Goal: Task Accomplishment & Management: Use online tool/utility

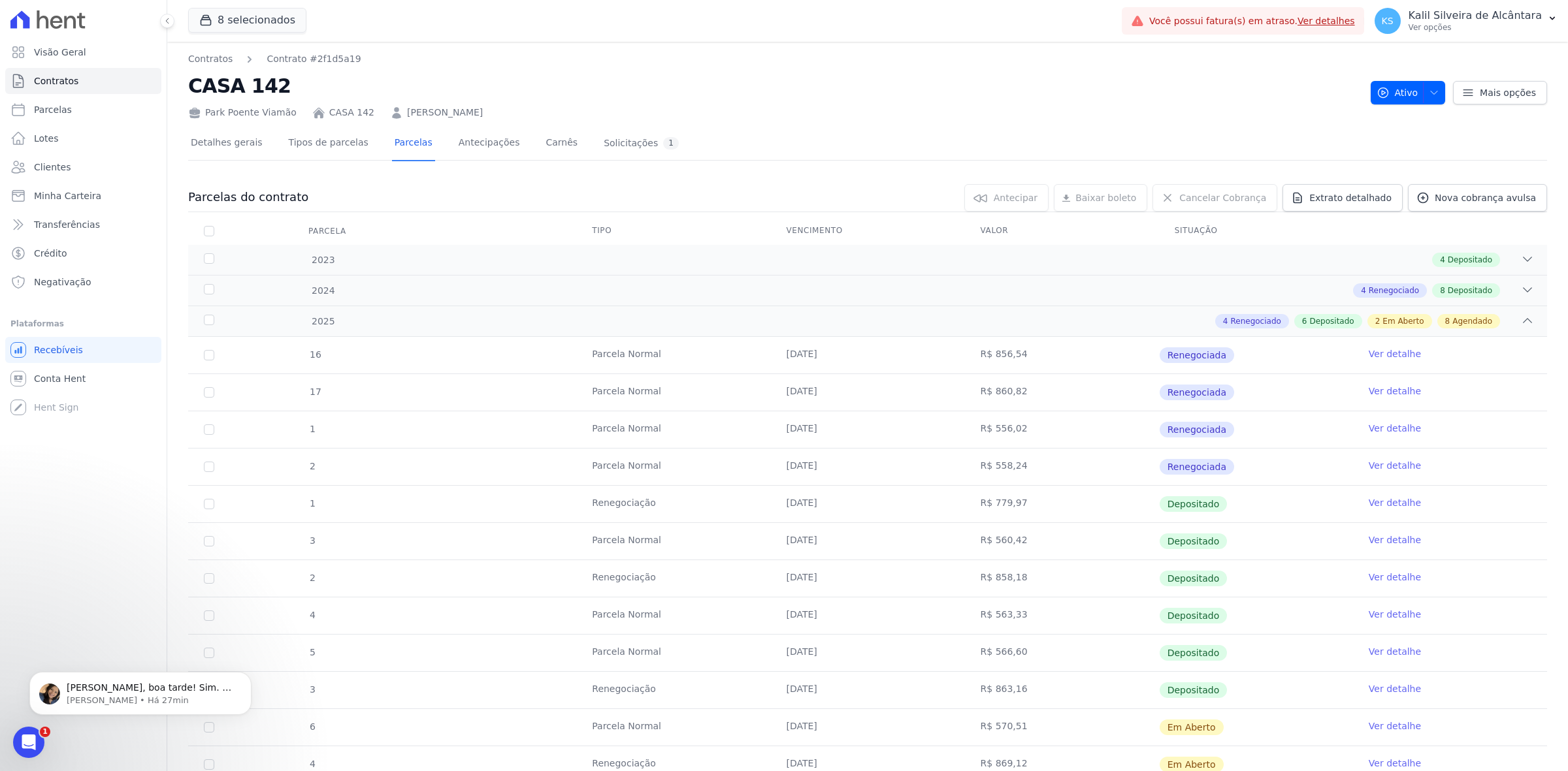
scroll to position [245, 0]
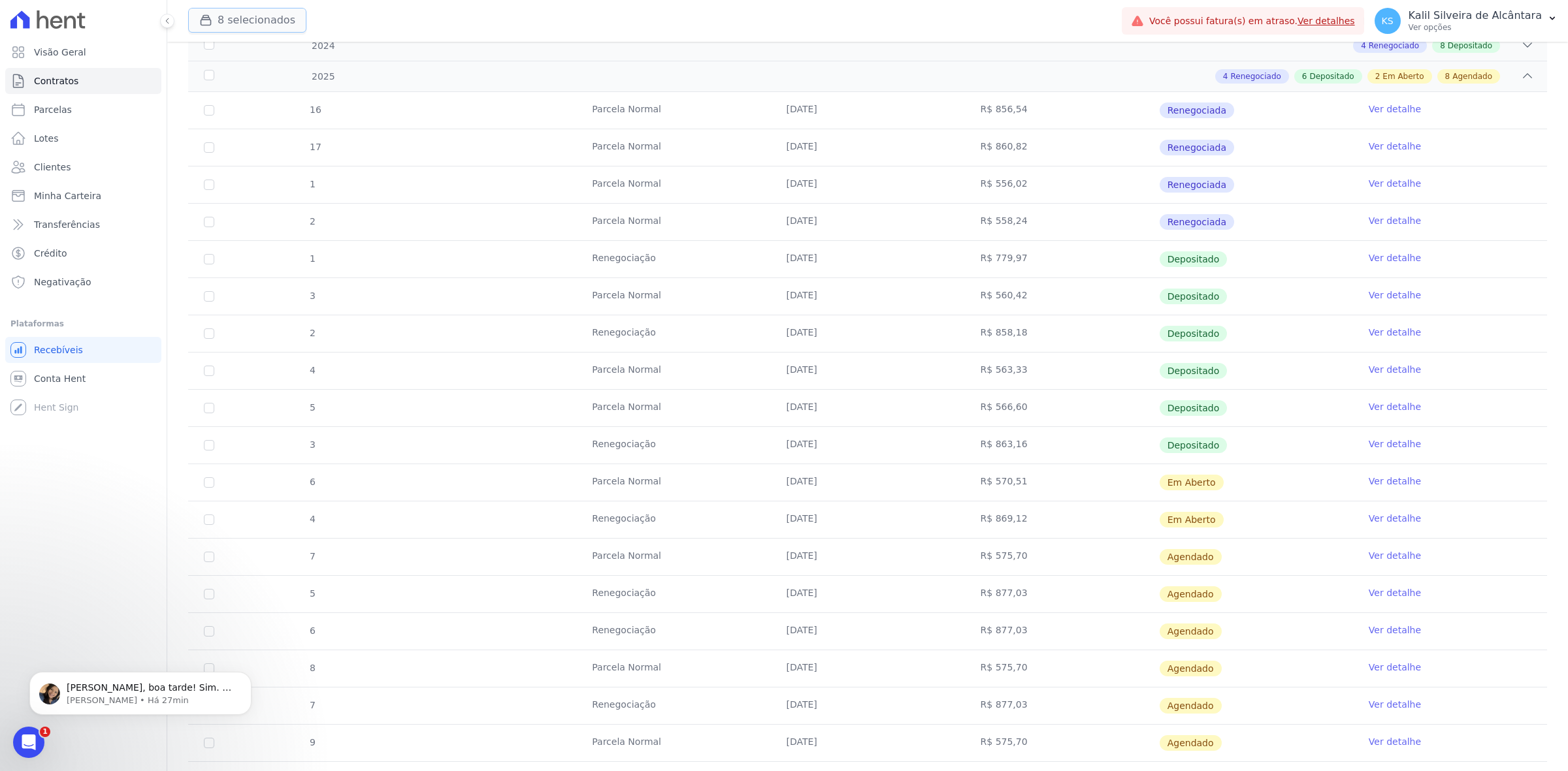
click at [208, 14] on icon "button" at bounding box center [205, 20] width 13 height 13
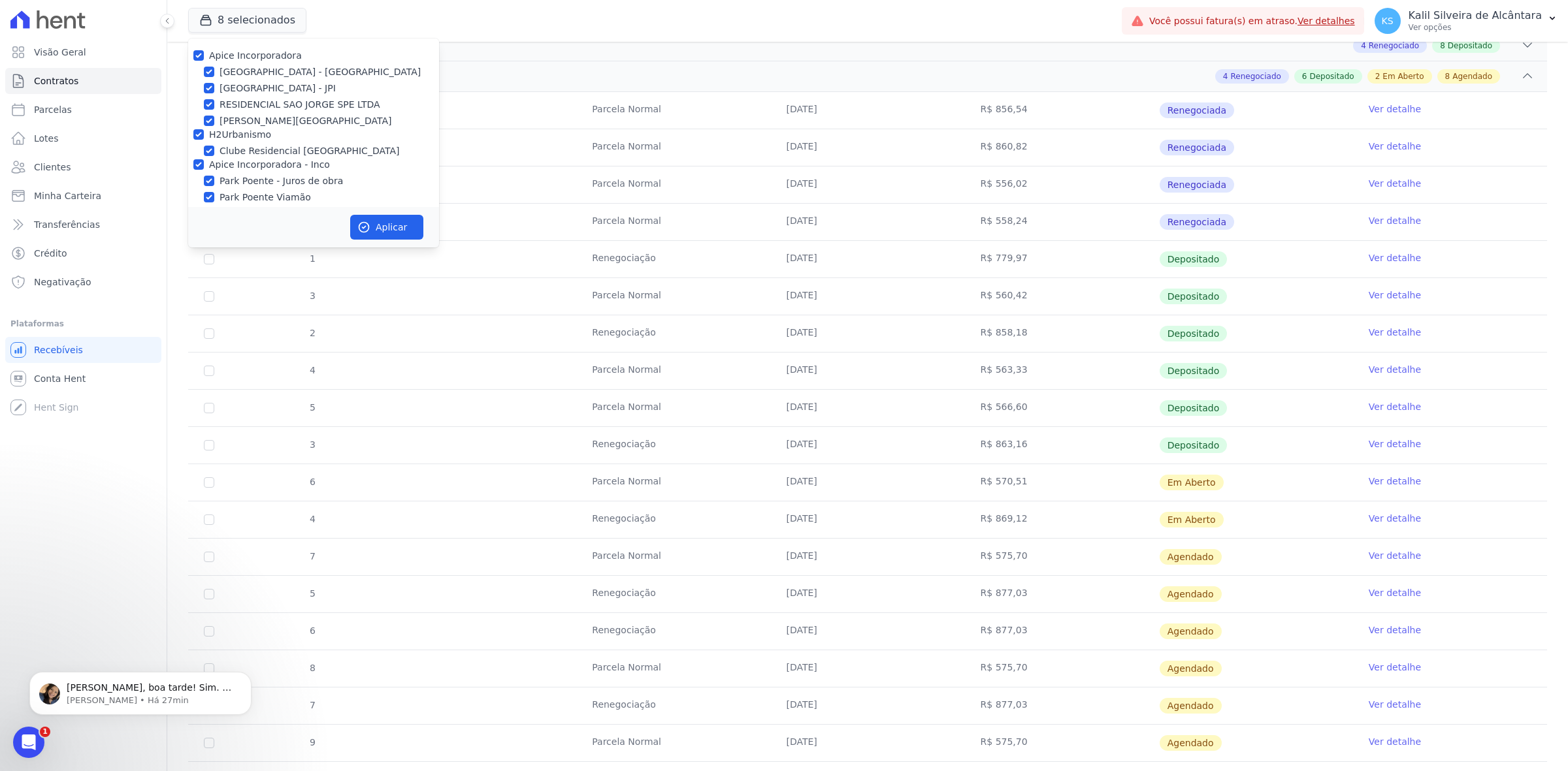
click at [275, 51] on label "Apice Incorporadora" at bounding box center [256, 56] width 93 height 11
click at [204, 51] on input "Apice Incorporadora" at bounding box center [199, 56] width 11 height 11
checkbox input "false"
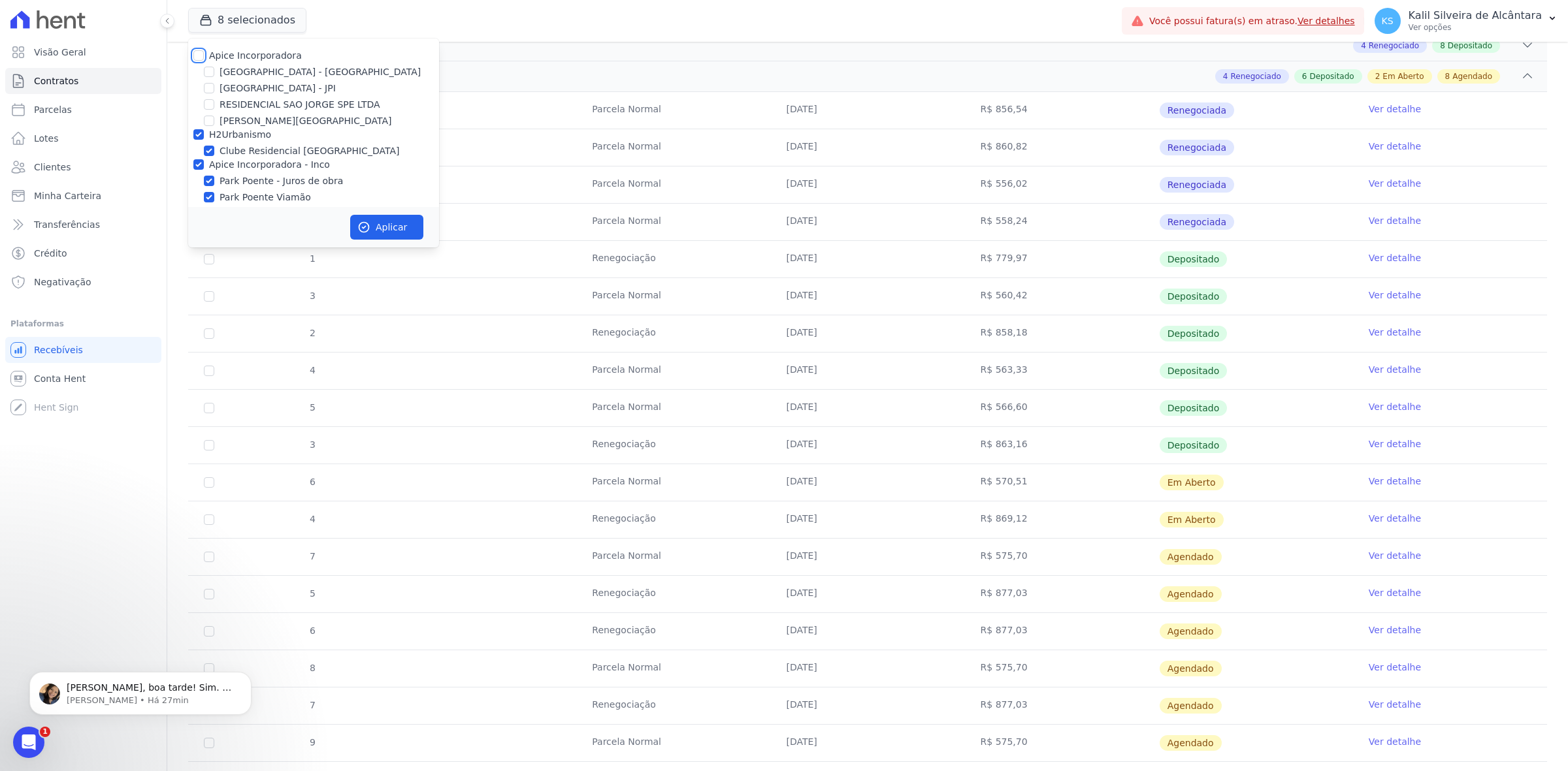
checkbox input "false"
click at [243, 132] on label "H2Urbanismo" at bounding box center [240, 135] width 62 height 11
click at [204, 132] on input "H2Urbanismo" at bounding box center [199, 135] width 11 height 11
checkbox input "false"
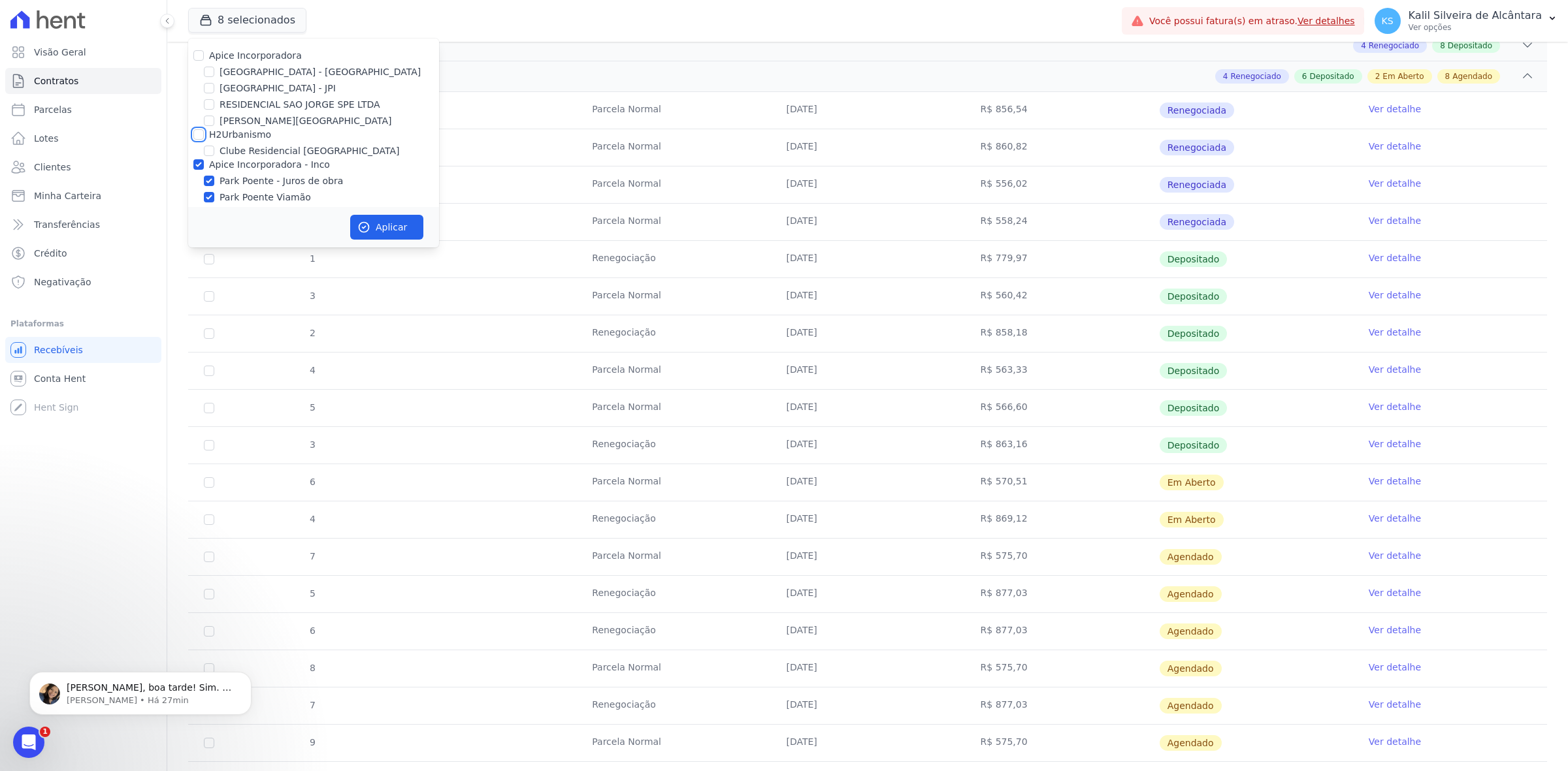
checkbox input "false"
click at [259, 177] on label "Park Poente - Juros de obra" at bounding box center [281, 181] width 123 height 14
click at [215, 177] on input "Park Poente - Juros de obra" at bounding box center [209, 181] width 11 height 11
checkbox input "false"
click at [266, 168] on label "Apice Incorporadora - Inco" at bounding box center [269, 165] width 121 height 11
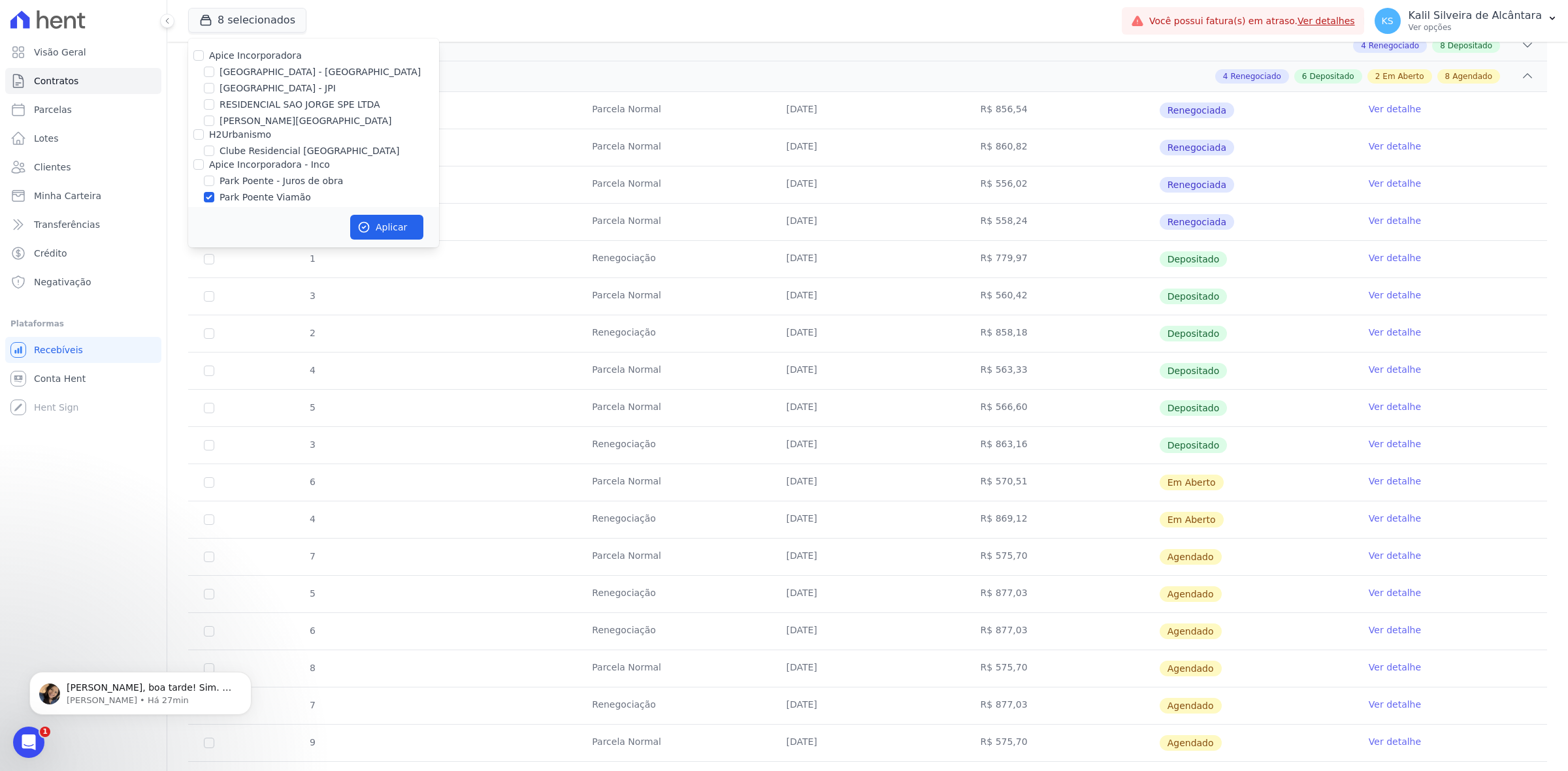
click at [204, 168] on input "Apice Incorporadora - Inco" at bounding box center [199, 165] width 11 height 11
checkbox input "true"
click at [268, 160] on label "Apice Incorporadora - Inco" at bounding box center [269, 165] width 121 height 11
click at [204, 160] on input "Apice Incorporadora - Inco" at bounding box center [199, 165] width 11 height 11
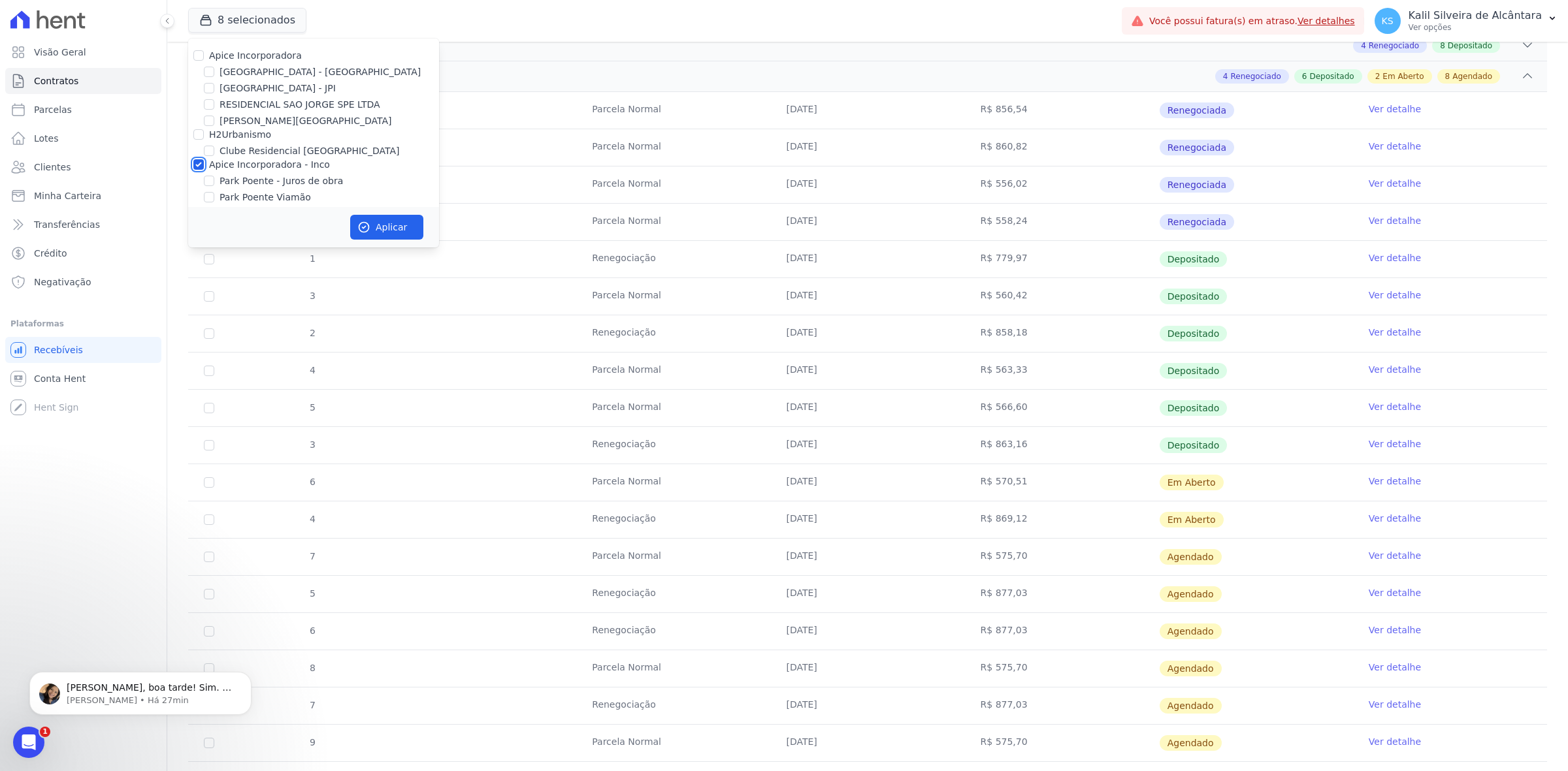
checkbox input "false"
click at [275, 68] on label "[GEOGRAPHIC_DATA] - [GEOGRAPHIC_DATA]" at bounding box center [320, 72] width 202 height 14
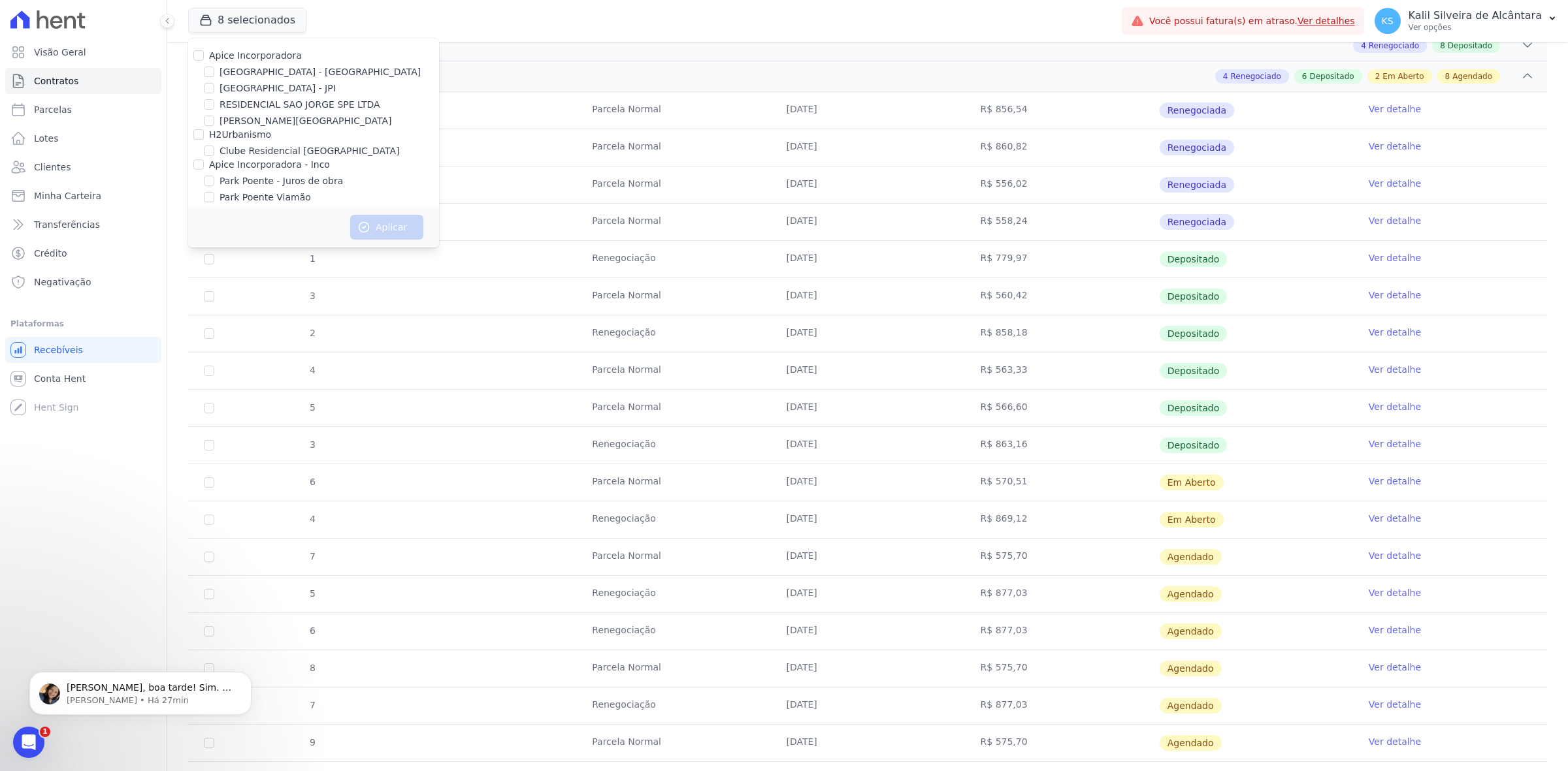
click at [215, 68] on input "[GEOGRAPHIC_DATA] - [GEOGRAPHIC_DATA]" at bounding box center [209, 72] width 11 height 11
checkbox input "true"
click at [399, 229] on button "Aplicar" at bounding box center [386, 227] width 73 height 25
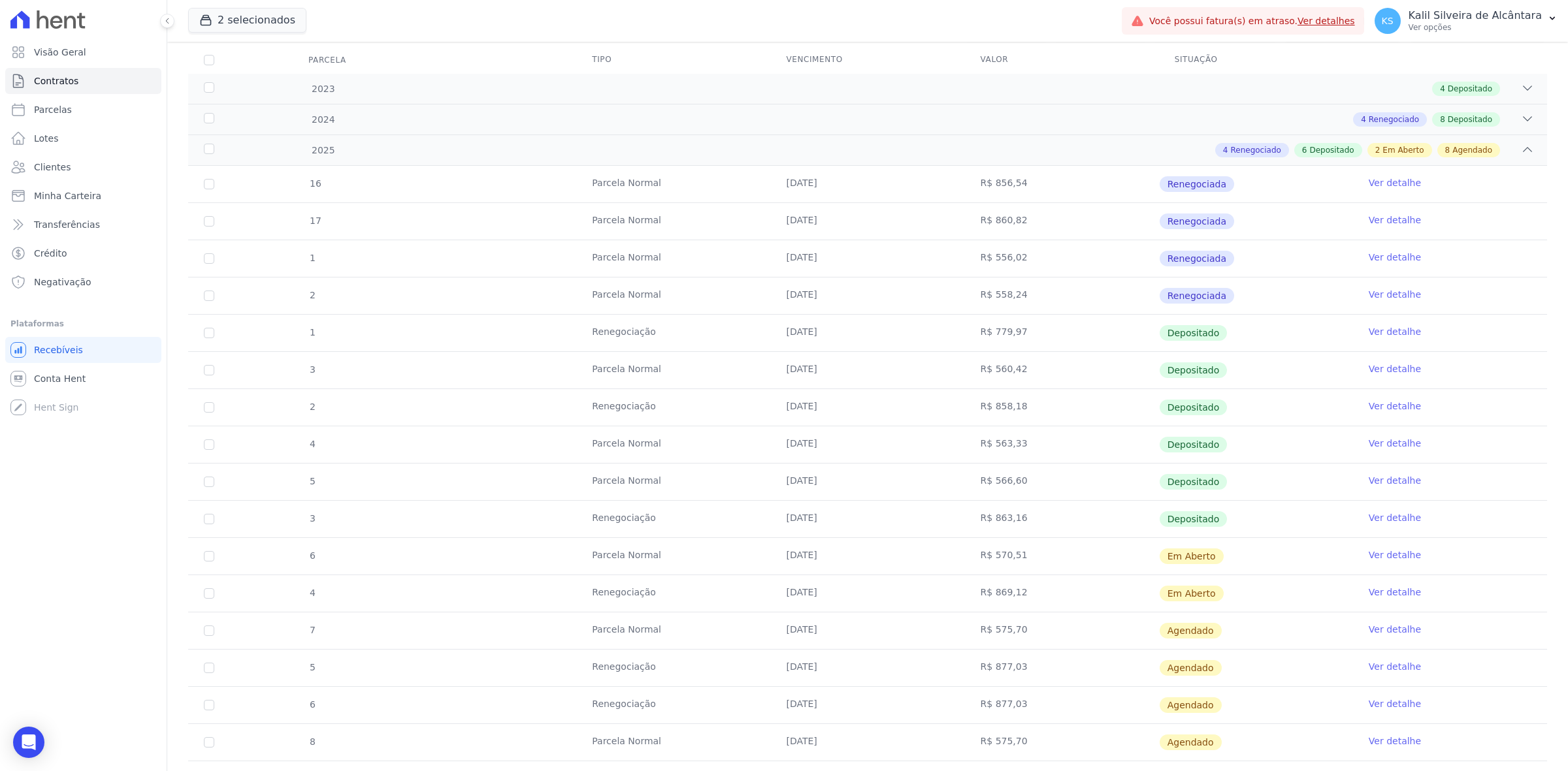
scroll to position [0, 0]
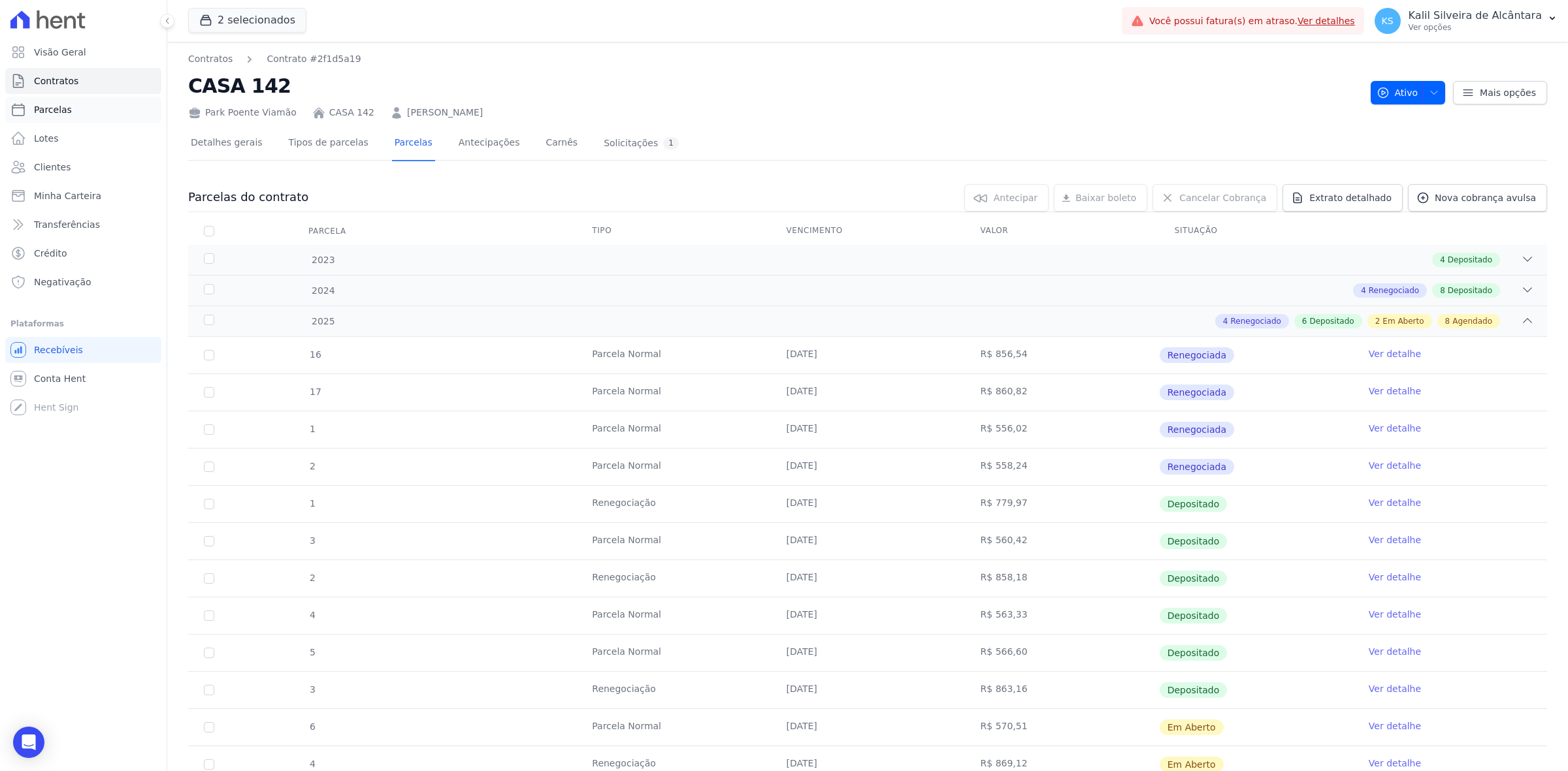
click at [131, 111] on link "Parcelas" at bounding box center [83, 109] width 156 height 26
select select
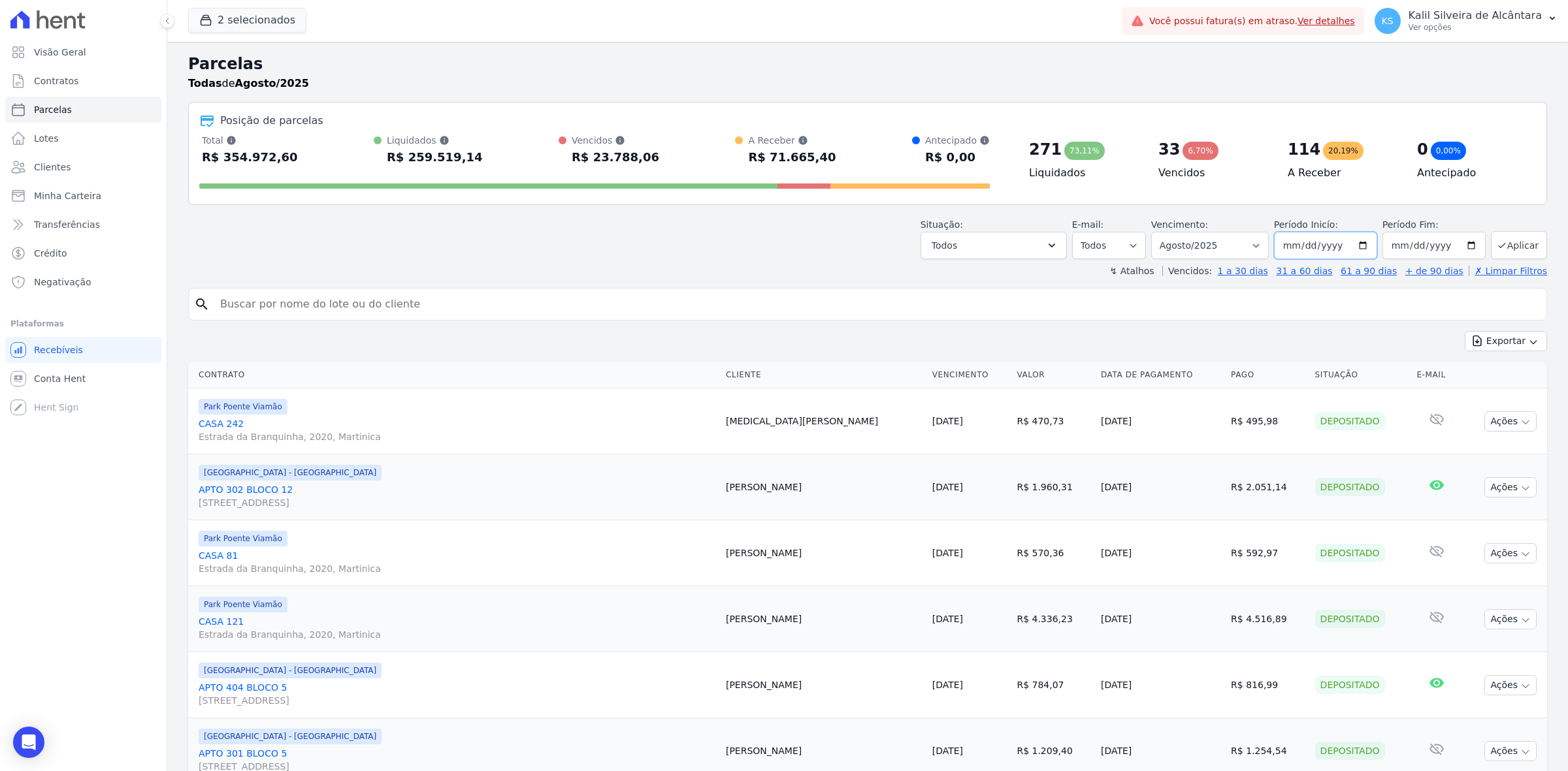
click at [1360, 248] on input "2025-08-01" at bounding box center [1326, 246] width 103 height 27
type input "[DATE]"
click at [1471, 245] on input "2025-08-31" at bounding box center [1435, 246] width 103 height 27
click at [1458, 249] on input "2025-08-31" at bounding box center [1435, 246] width 103 height 27
type input "[DATE]"
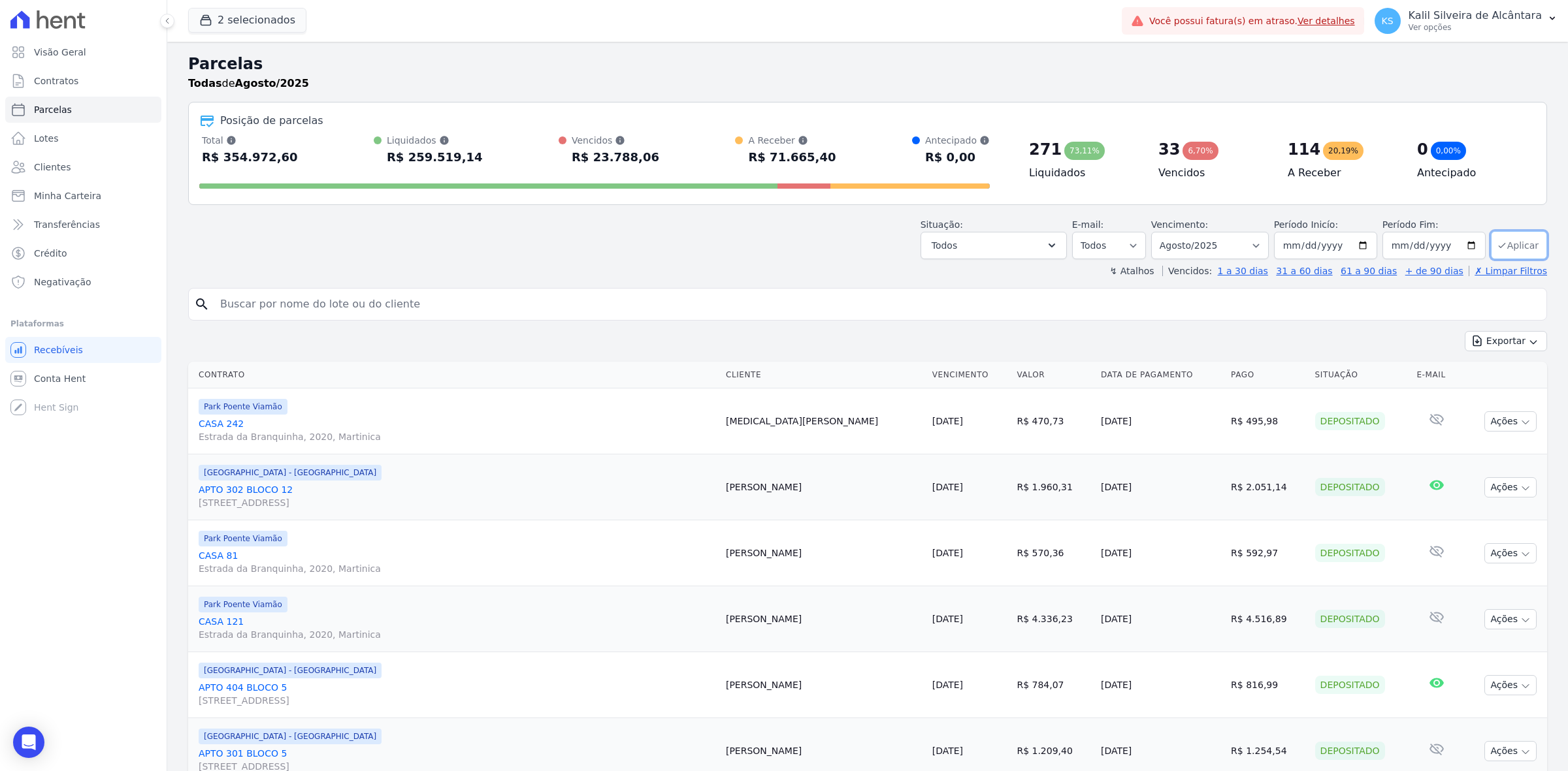
click at [1506, 248] on button "Aplicar" at bounding box center [1519, 245] width 56 height 28
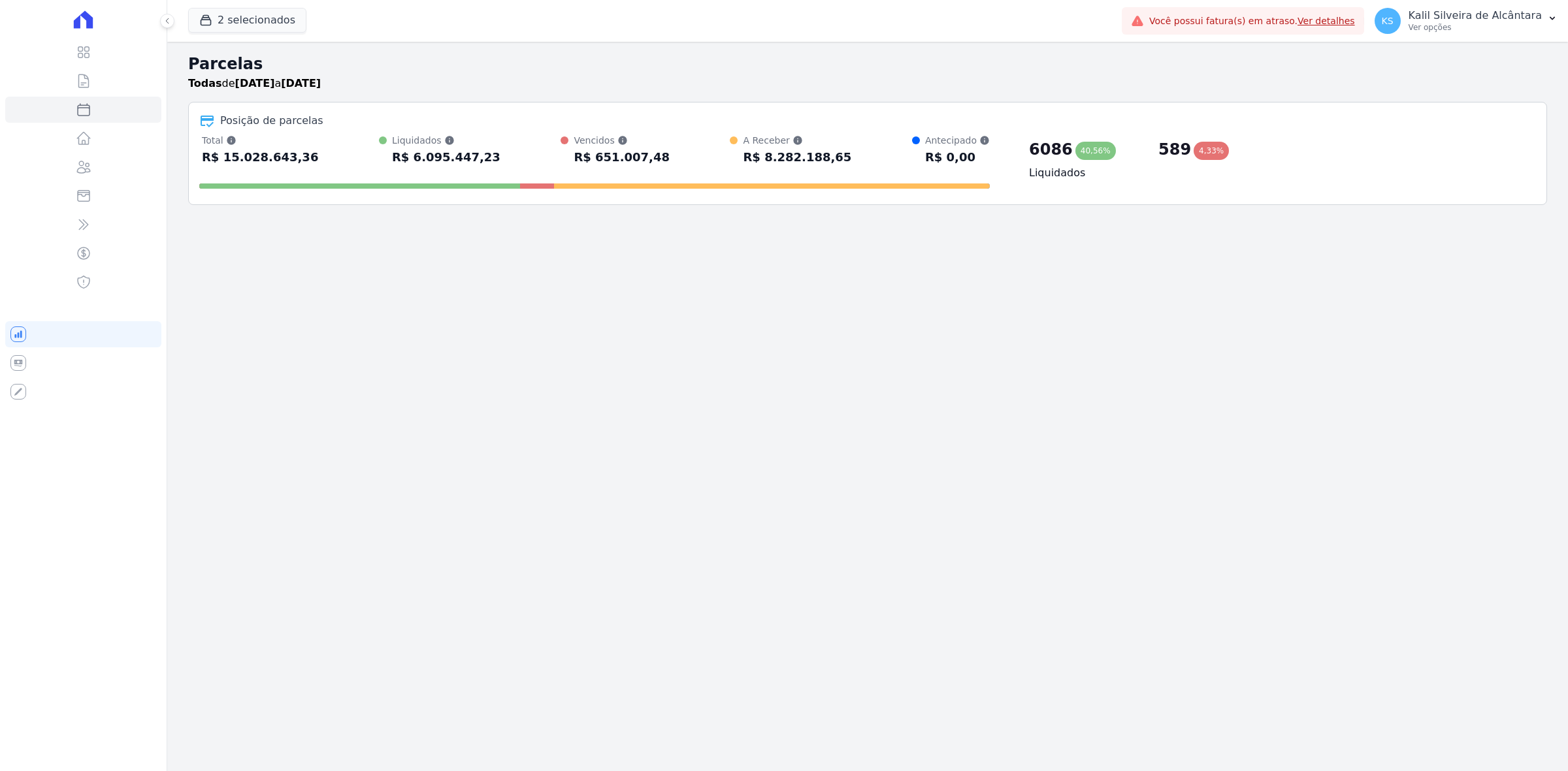
select select
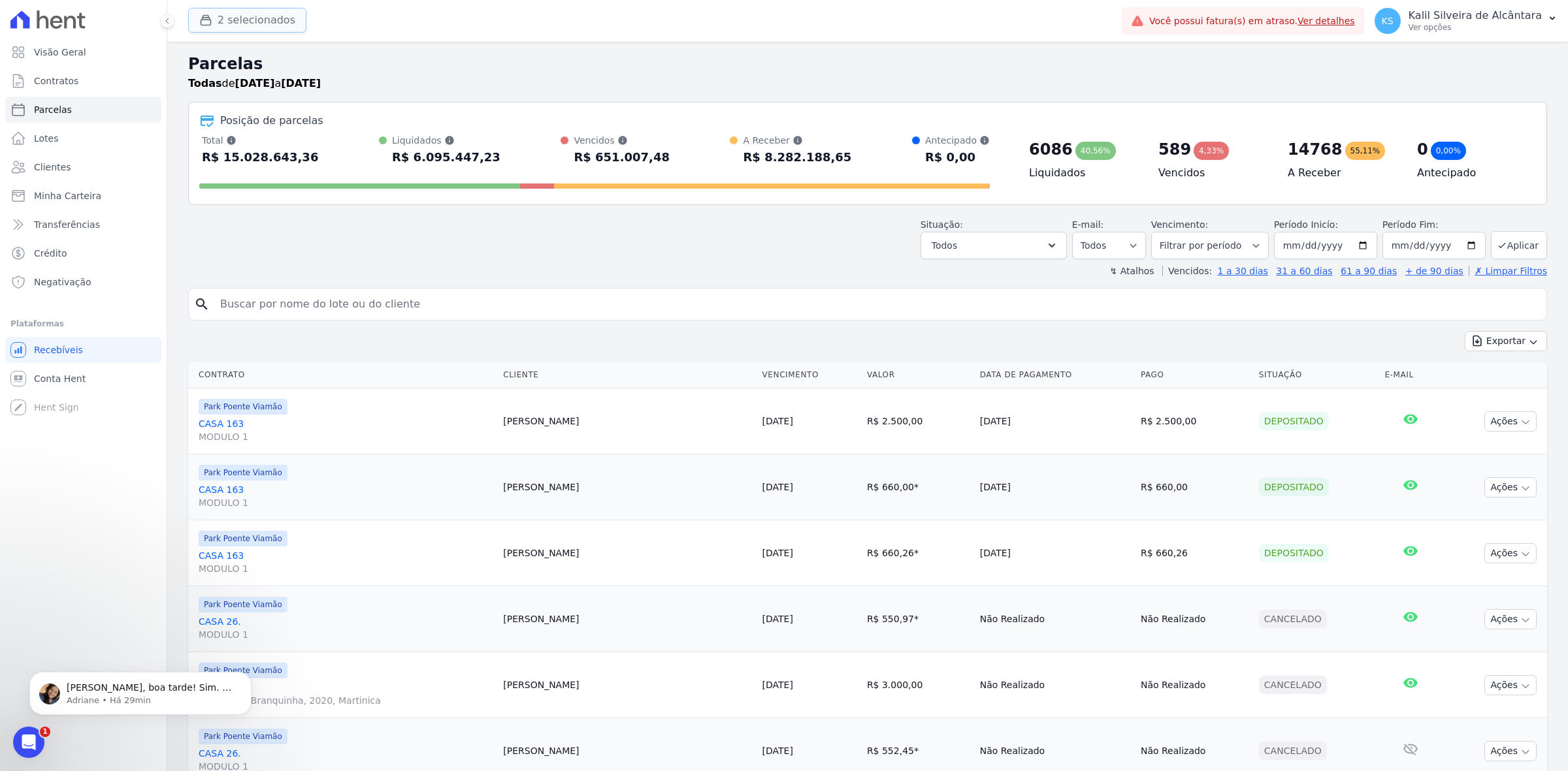
click at [237, 23] on button "2 selecionados" at bounding box center [246, 20] width 118 height 25
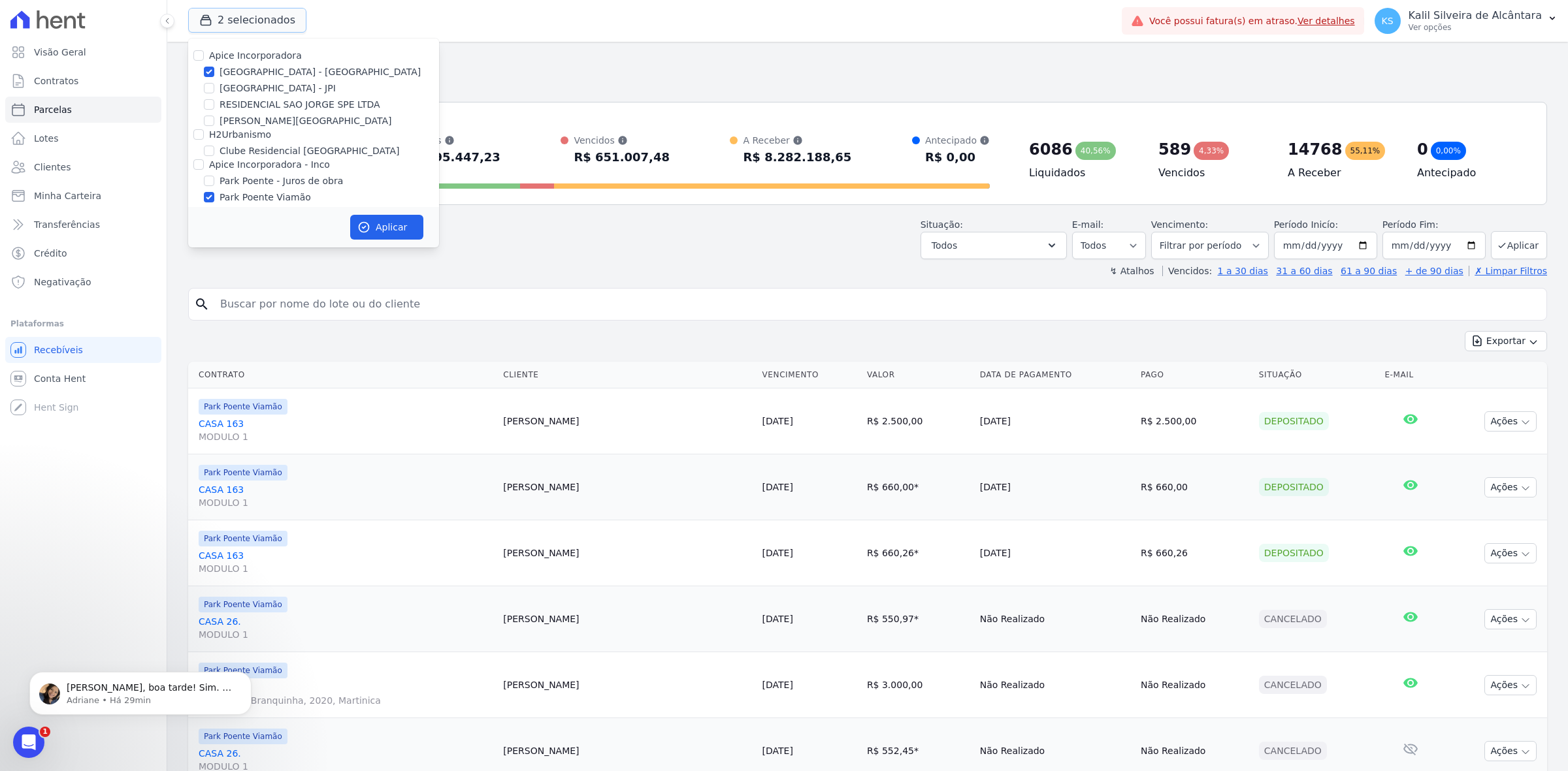
scroll to position [24, 0]
click at [281, 167] on label "Park Poente Viamão" at bounding box center [266, 173] width 91 height 14
click at [215, 168] on input "Park Poente Viamão" at bounding box center [209, 173] width 11 height 11
checkbox input "false"
click at [401, 225] on button "Aplicar" at bounding box center [386, 227] width 73 height 25
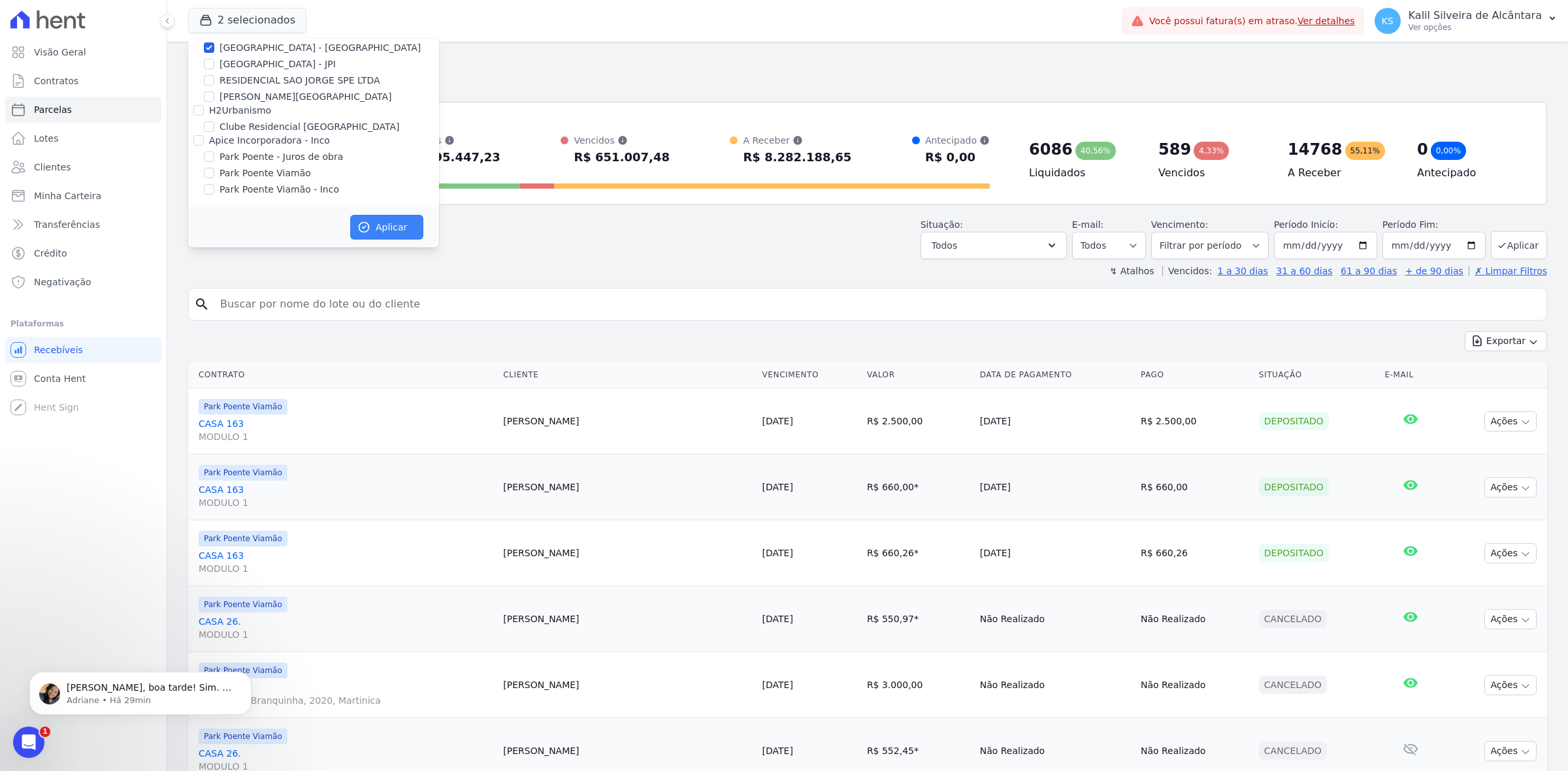
scroll to position [21, 0]
select select
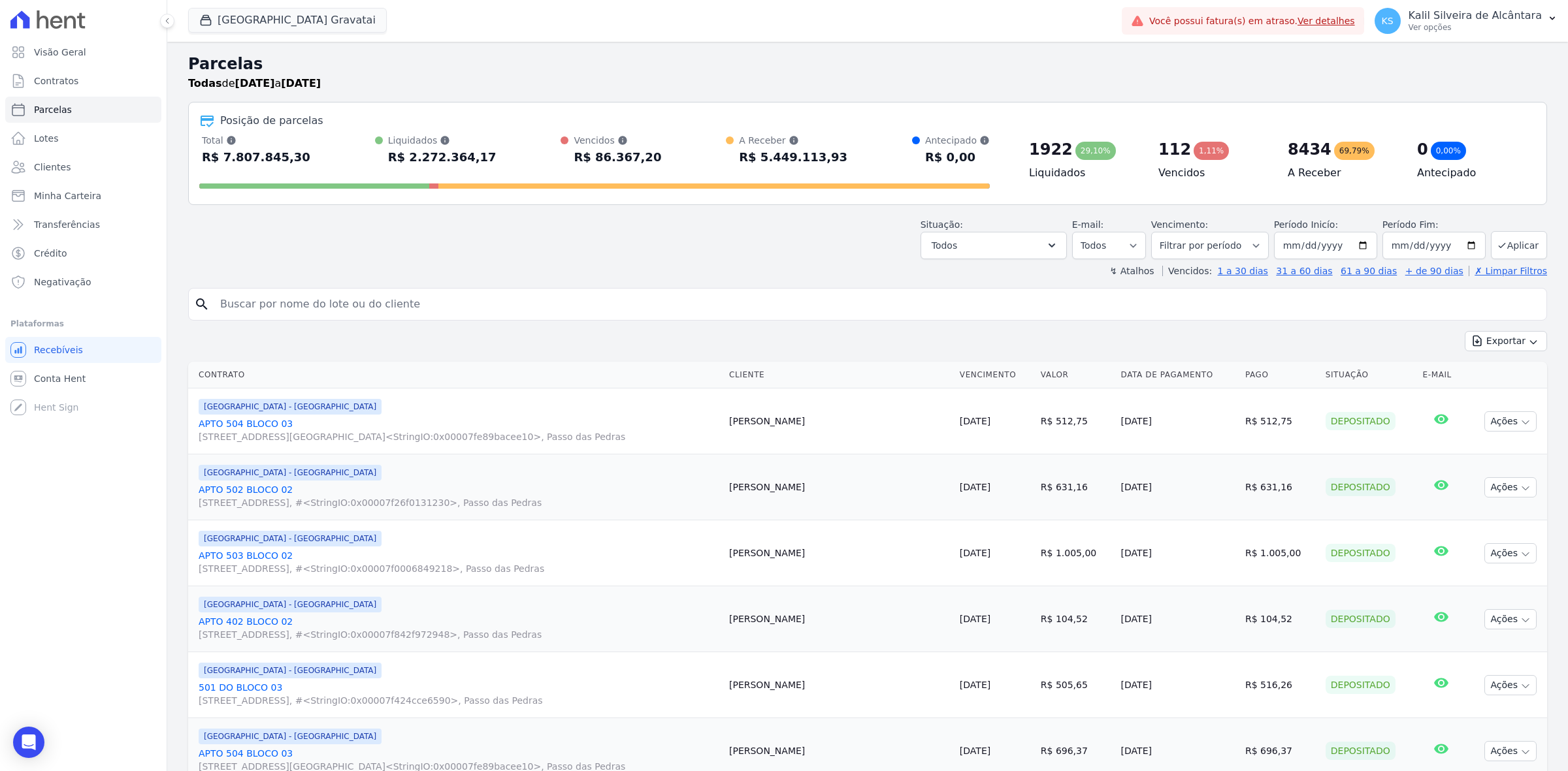
drag, startPoint x: 641, startPoint y: 168, endPoint x: 762, endPoint y: 160, distance: 121.3
click at [748, 164] on div "Total [PERSON_NAME] parcelas pagas, vencidas, em aberto e agendadas. Não consid…" at bounding box center [594, 151] width 790 height 34
click at [768, 158] on div "R$ 5.449.113,93" at bounding box center [793, 157] width 109 height 21
click at [829, 152] on div "Total [PERSON_NAME] parcelas pagas, vencidas, em aberto e agendadas. Não consid…" at bounding box center [594, 151] width 790 height 34
drag, startPoint x: 829, startPoint y: 152, endPoint x: 600, endPoint y: 157, distance: 229.1
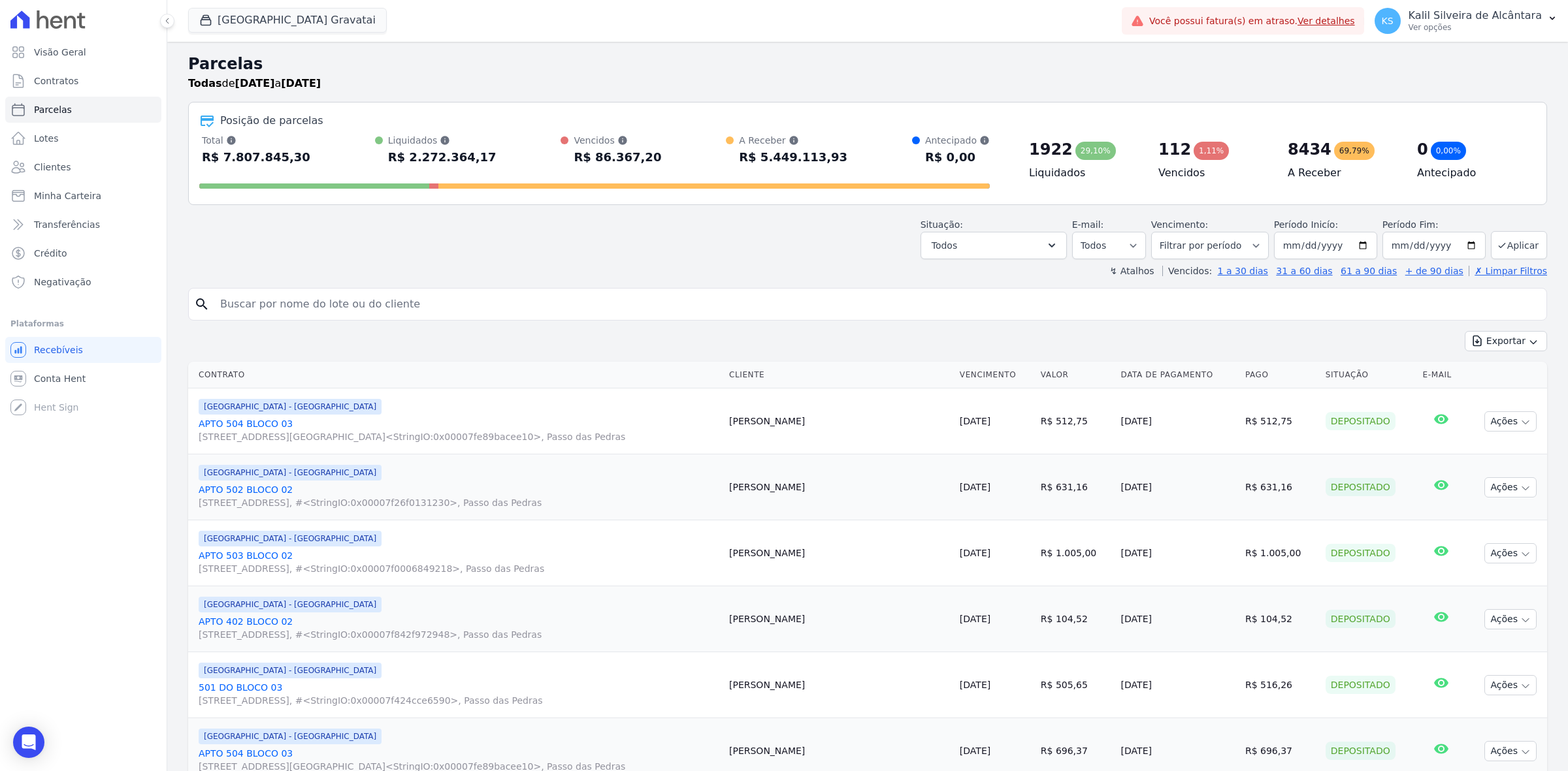
click at [600, 157] on div "Total [PERSON_NAME] parcelas pagas, vencidas, em aberto e agendadas. Não consid…" at bounding box center [594, 151] width 790 height 34
click at [600, 157] on div "R$ 86.367,20" at bounding box center [617, 157] width 87 height 21
click at [1491, 353] on div "Exportar Exportar PDF Exportar CSV" at bounding box center [867, 346] width 1360 height 30
click at [1491, 344] on button "Exportar" at bounding box center [1506, 341] width 82 height 21
click at [1502, 395] on span "Exportar CSV" at bounding box center [1505, 394] width 69 height 13
